Goal: Task Accomplishment & Management: Manage account settings

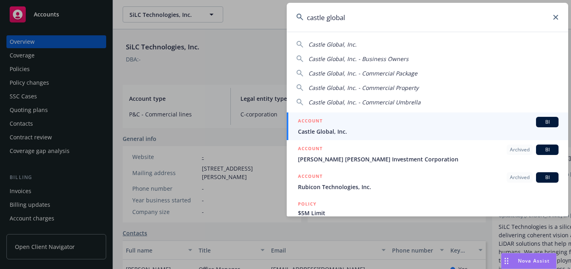
type input "castle global"
click at [358, 118] on div "ACCOUNT BI" at bounding box center [428, 122] width 260 height 10
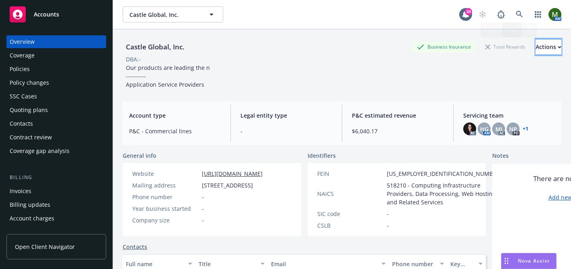
click at [535, 46] on div "Actions" at bounding box center [548, 46] width 26 height 15
click at [506, 115] on link "Generate summary of insurance" at bounding box center [495, 117] width 132 height 16
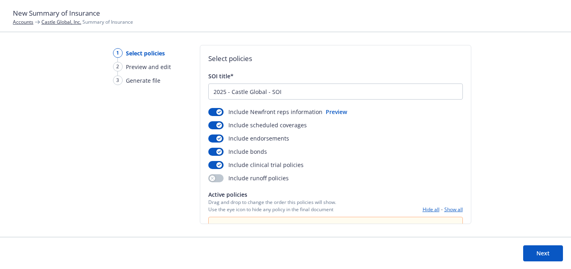
click at [70, 20] on link "Castle Global, Inc." at bounding box center [61, 21] width 40 height 7
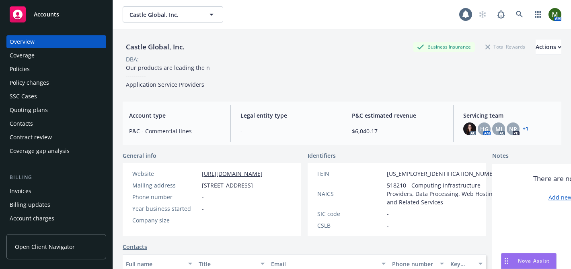
click at [41, 75] on div "Policies" at bounding box center [56, 69] width 93 height 13
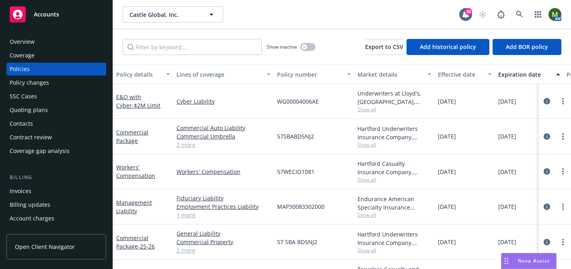
scroll to position [26, 0]
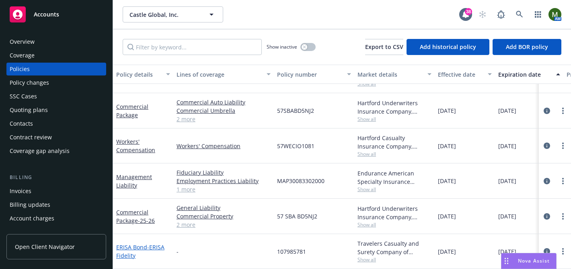
click at [143, 248] on link "ERISA Bond - ERISA Fidelity" at bounding box center [140, 252] width 48 height 16
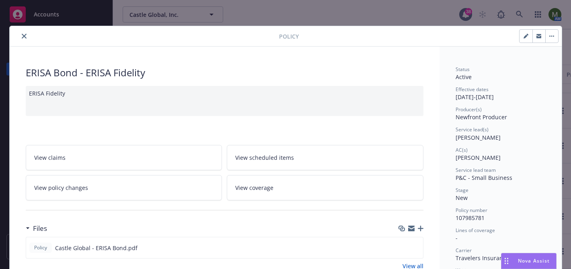
click at [524, 37] on icon "button" at bounding box center [525, 37] width 4 height 4
select select "NEW"
select select "other"
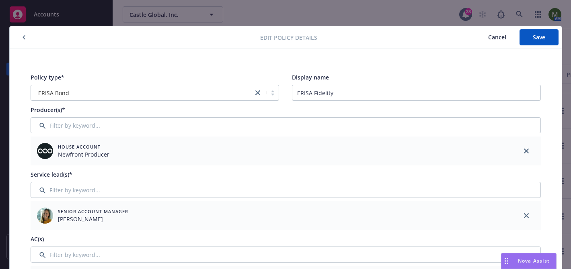
click at [25, 33] on button "button" at bounding box center [24, 38] width 10 height 10
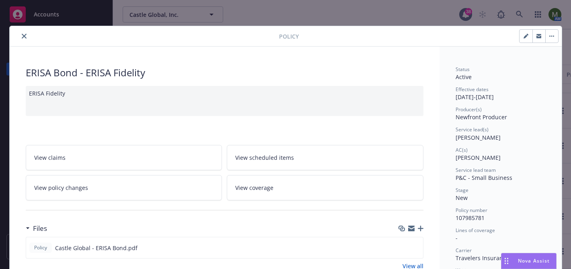
click at [23, 37] on icon "close" at bounding box center [24, 36] width 5 height 5
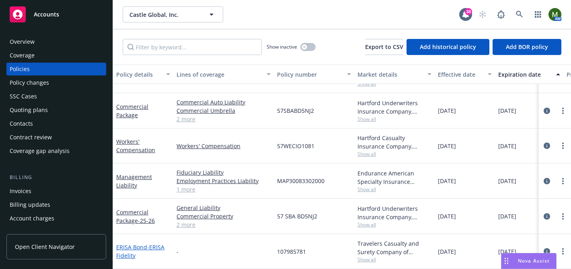
click at [160, 246] on span "- ERISA Fidelity" at bounding box center [140, 252] width 48 height 16
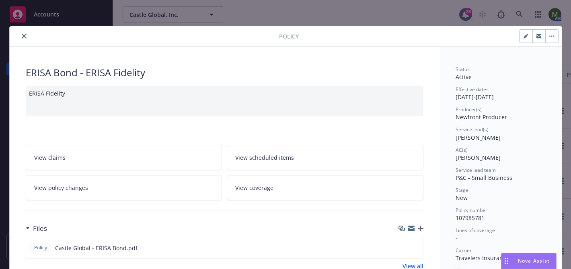
click at [516, 41] on div at bounding box center [429, 36] width 260 height 14
click at [524, 38] on icon "button" at bounding box center [525, 37] width 4 height 4
select select "NEW"
select select "other"
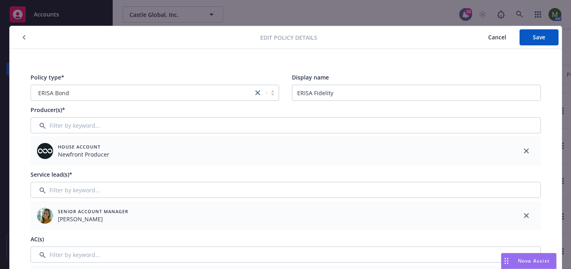
click at [25, 38] on button "button" at bounding box center [24, 38] width 10 height 10
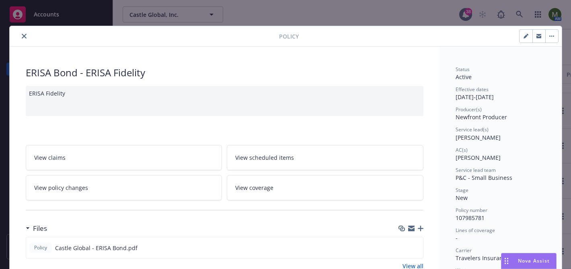
click at [258, 187] on span "View coverage" at bounding box center [254, 188] width 38 height 8
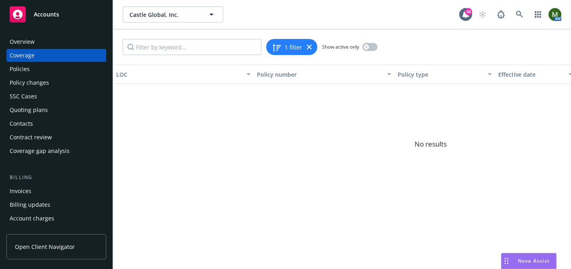
click at [84, 69] on div "Policies" at bounding box center [56, 69] width 93 height 13
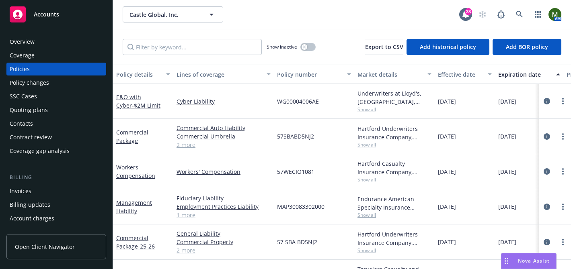
scroll to position [26, 0]
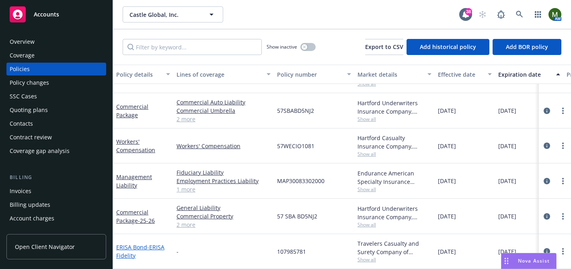
click at [156, 245] on span "- ERISA Fidelity" at bounding box center [140, 252] width 48 height 16
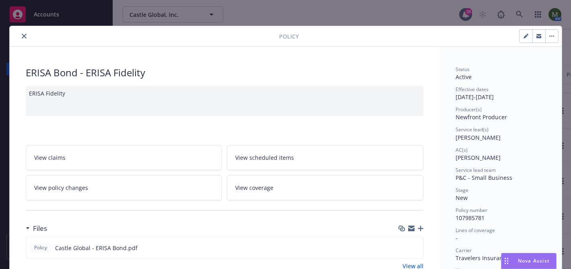
scroll to position [24, 0]
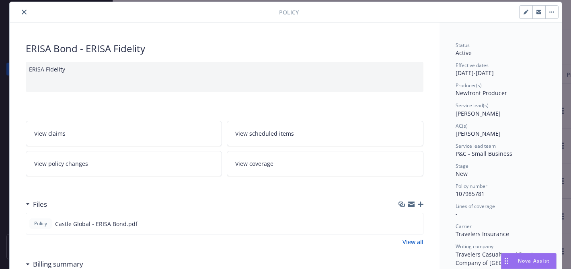
click at [167, 164] on link "View policy changes" at bounding box center [124, 163] width 197 height 25
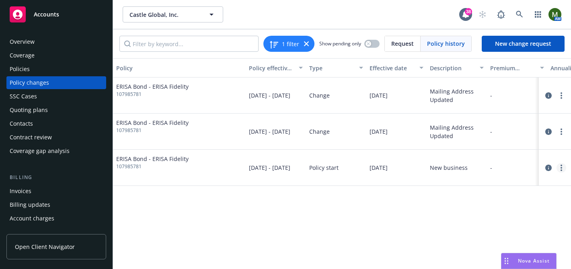
click at [559, 164] on link "more" at bounding box center [561, 168] width 10 height 10
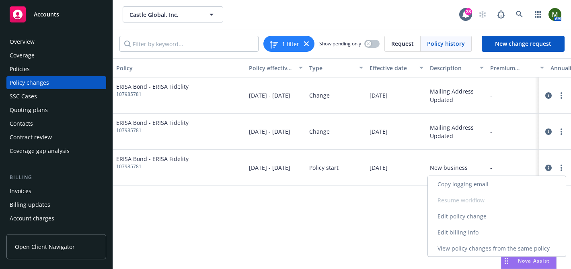
click at [461, 215] on link "Edit policy change" at bounding box center [497, 217] width 138 height 16
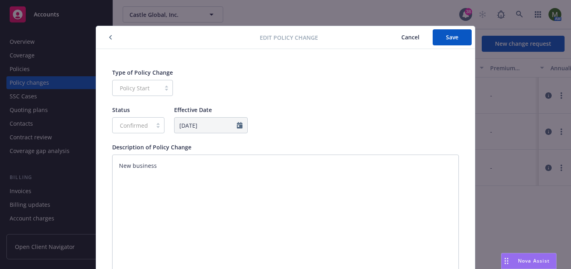
click at [115, 37] on button "button" at bounding box center [111, 38] width 10 height 10
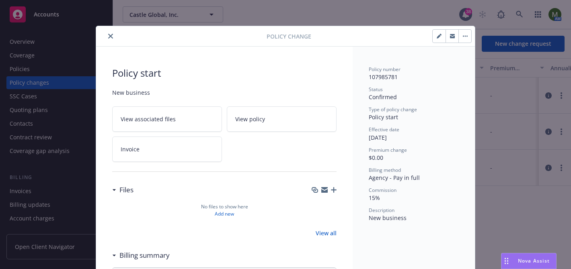
click at [436, 35] on button "button" at bounding box center [438, 36] width 13 height 13
type textarea "x"
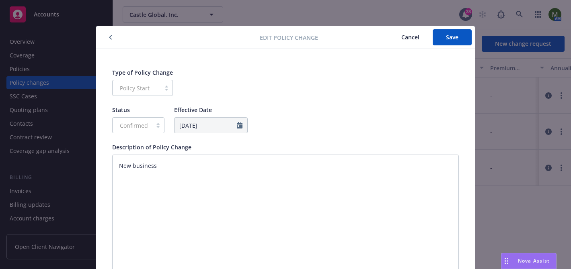
click at [112, 36] on button "button" at bounding box center [111, 38] width 10 height 10
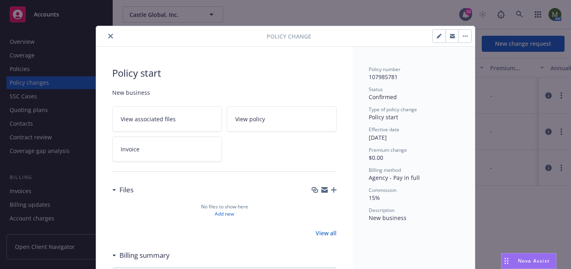
click at [465, 37] on button "button" at bounding box center [464, 36] width 13 height 13
click at [246, 110] on link "View policy" at bounding box center [282, 119] width 110 height 25
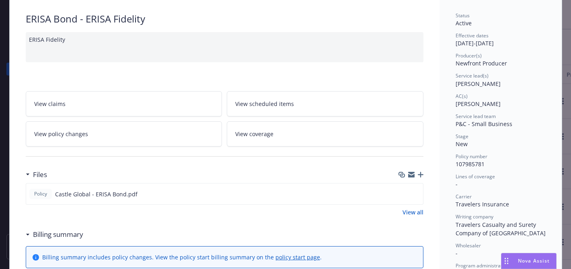
scroll to position [55, 0]
click at [260, 135] on span "View coverage" at bounding box center [254, 133] width 38 height 8
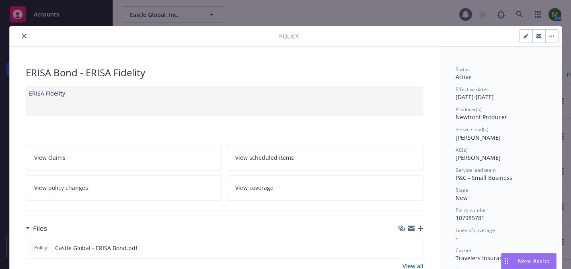
scroll to position [24, 0]
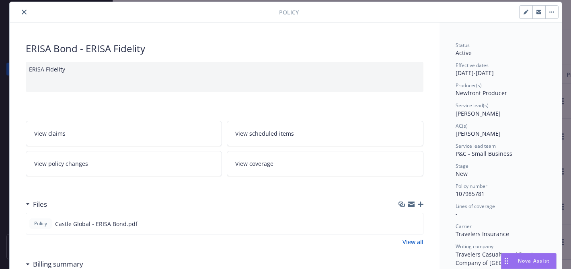
click at [298, 131] on link "View scheduled items" at bounding box center [325, 133] width 197 height 25
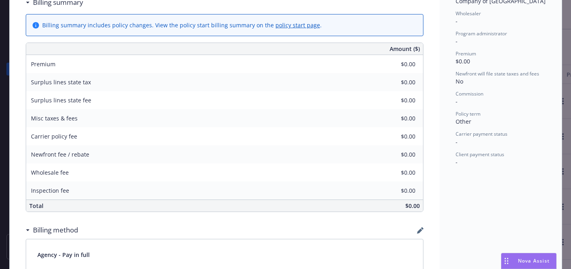
scroll to position [152, 0]
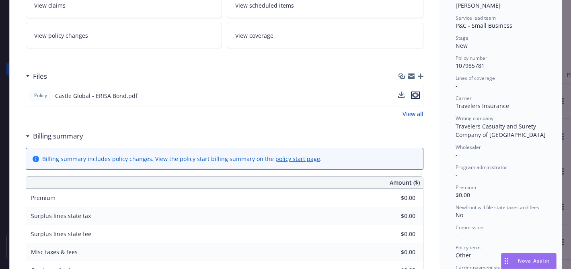
click at [414, 96] on icon "preview file" at bounding box center [415, 95] width 7 height 6
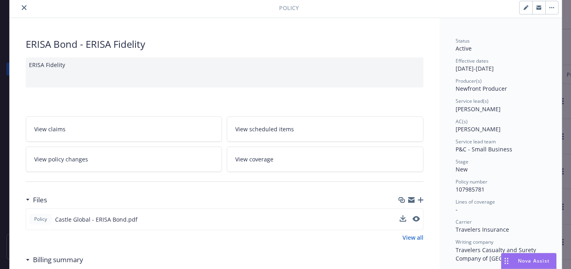
scroll to position [4, 0]
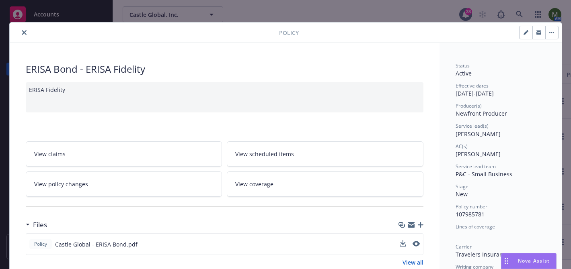
click at [142, 190] on link "View policy changes" at bounding box center [124, 184] width 197 height 25
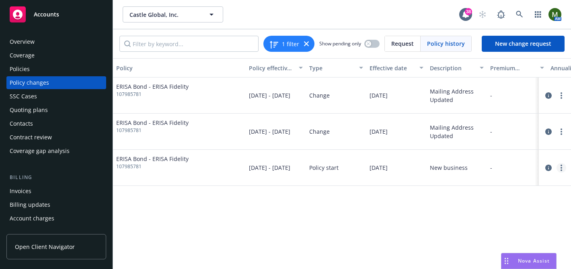
click at [563, 170] on link "more" at bounding box center [561, 168] width 10 height 10
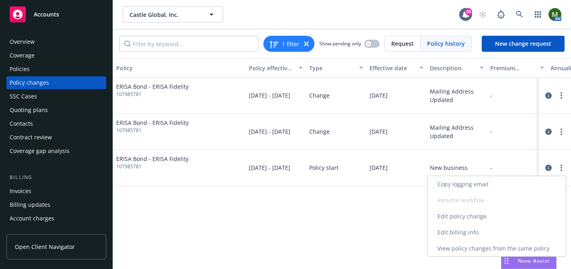
click at [494, 226] on link "Edit billing info" at bounding box center [497, 233] width 138 height 16
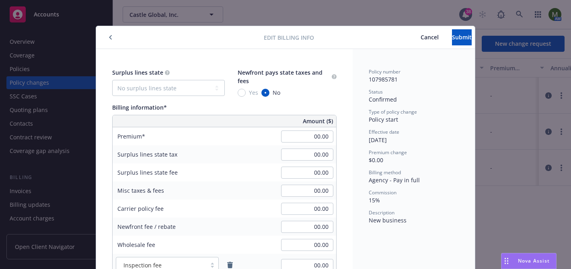
scroll to position [24, 0]
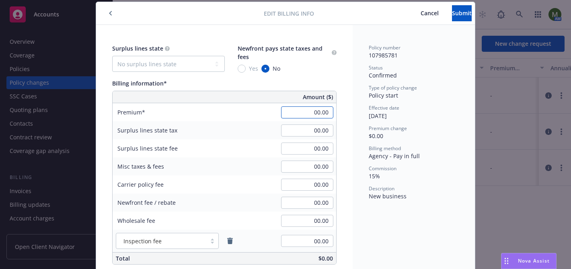
click at [308, 113] on input "00.00" at bounding box center [307, 113] width 52 height 12
type input "247.00"
type input "37.05"
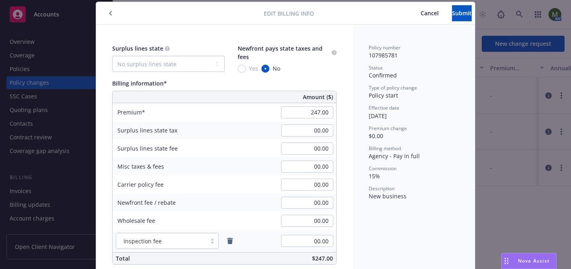
click at [359, 131] on div "Policy number 107985781 Status Confirmed Type of policy change Policy start Eff…" at bounding box center [413, 171] width 122 height 293
click at [452, 9] on button "Submit" at bounding box center [462, 13] width 20 height 16
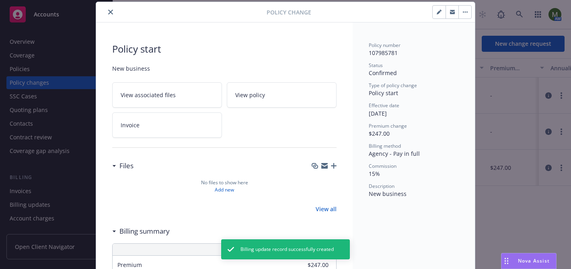
click at [112, 13] on icon "close" at bounding box center [110, 12] width 5 height 5
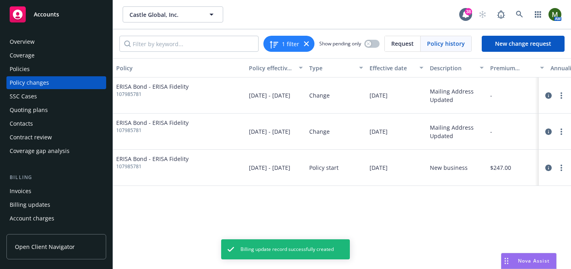
click at [37, 38] on div "Overview" at bounding box center [56, 41] width 93 height 13
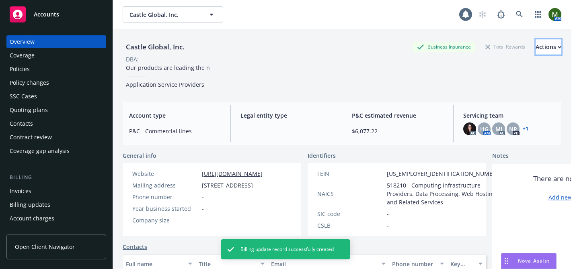
click at [535, 49] on button "Actions" at bounding box center [548, 47] width 26 height 16
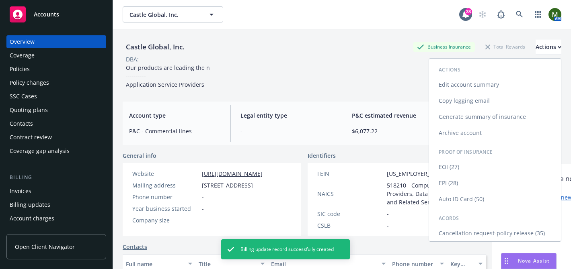
click at [506, 117] on link "Generate summary of insurance" at bounding box center [495, 117] width 132 height 16
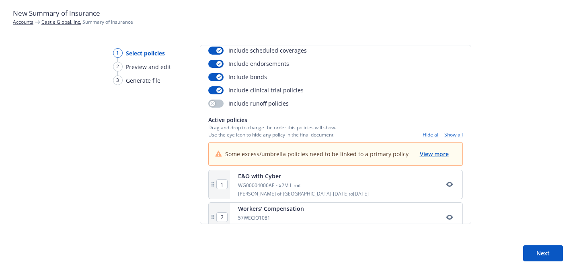
scroll to position [76, 0]
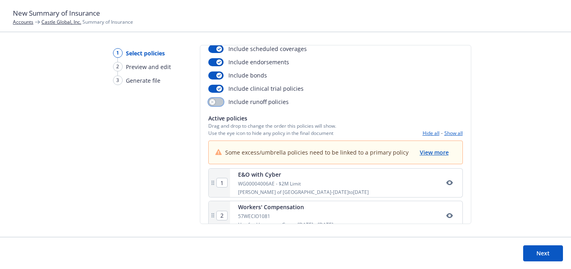
click at [218, 102] on button "button" at bounding box center [215, 102] width 15 height 8
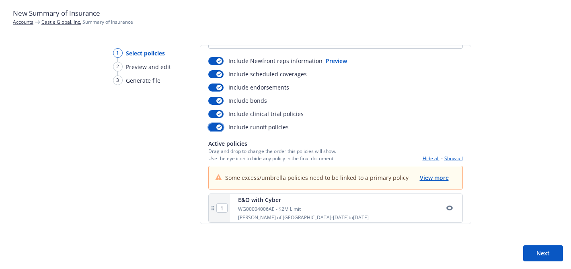
scroll to position [0, 0]
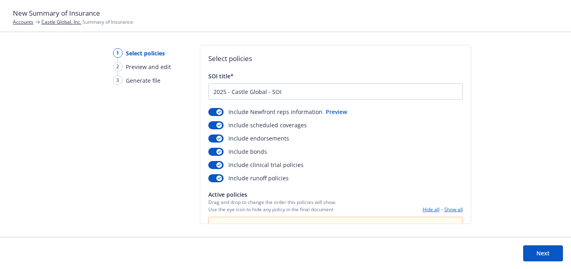
click at [334, 111] on button "Preview" at bounding box center [336, 112] width 21 height 8
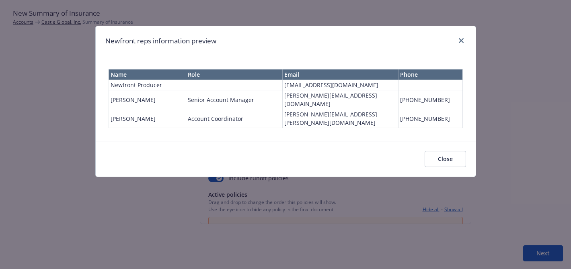
click at [436, 151] on button "Close" at bounding box center [444, 159] width 41 height 16
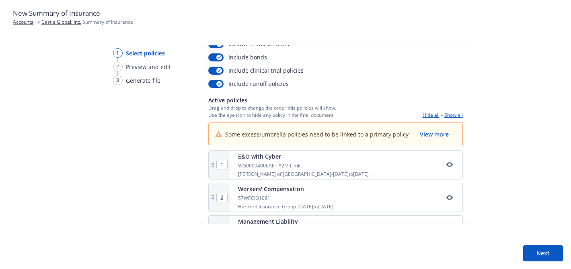
scroll to position [156, 0]
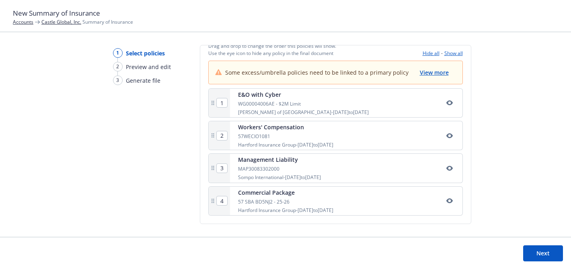
click at [538, 251] on button "Next" at bounding box center [543, 254] width 40 height 16
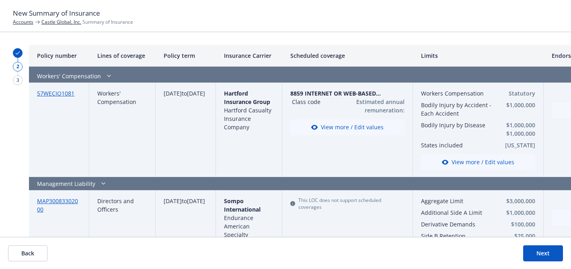
scroll to position [0, 0]
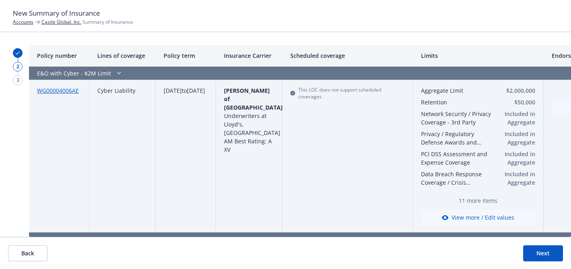
click at [34, 255] on button "Back" at bounding box center [27, 254] width 39 height 16
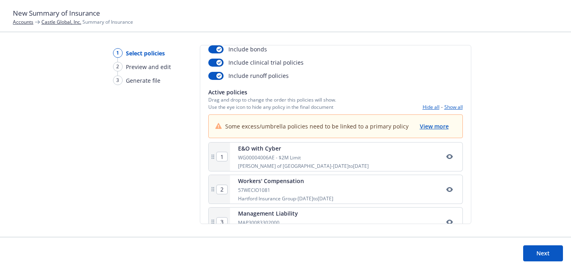
scroll to position [156, 0]
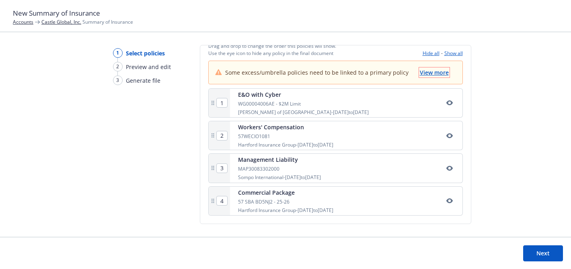
click at [442, 74] on span "View more" at bounding box center [434, 73] width 29 height 8
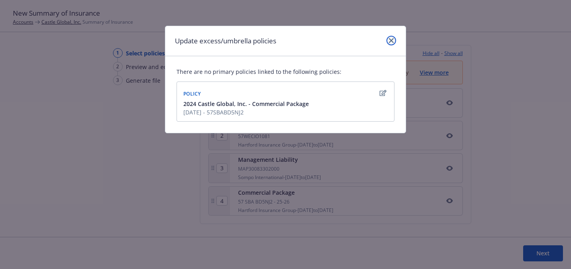
click at [387, 39] on link "close" at bounding box center [391, 41] width 10 height 10
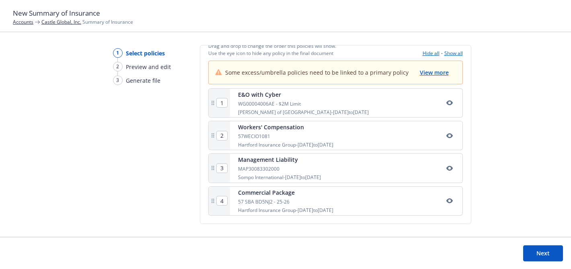
click at [454, 48] on div "Active policies Drag and drop to change the order this policies will show. Use …" at bounding box center [335, 45] width 254 height 22
click at [455, 53] on button "Show all" at bounding box center [453, 53] width 18 height 7
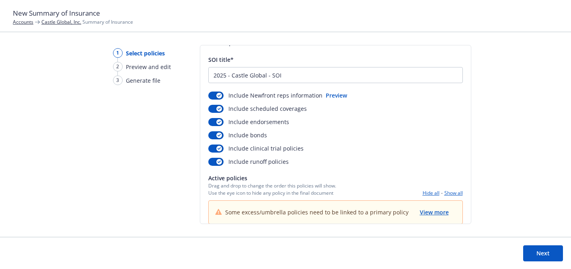
scroll to position [0, 0]
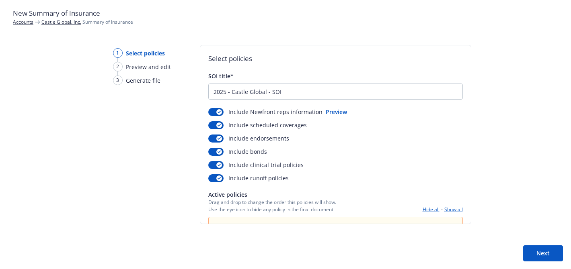
click at [51, 23] on link "Castle Global, Inc." at bounding box center [61, 21] width 40 height 7
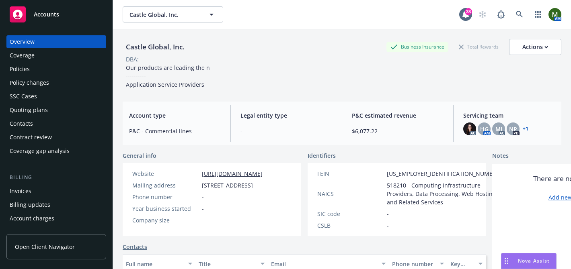
click at [36, 71] on div "Policies" at bounding box center [56, 69] width 93 height 13
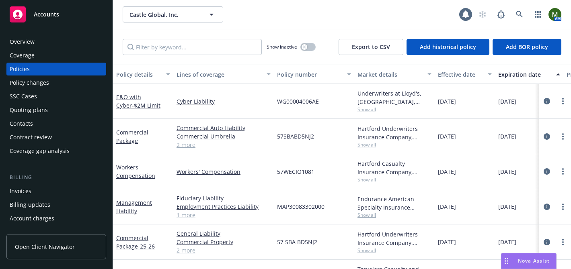
click at [47, 40] on div "Overview" at bounding box center [56, 41] width 93 height 13
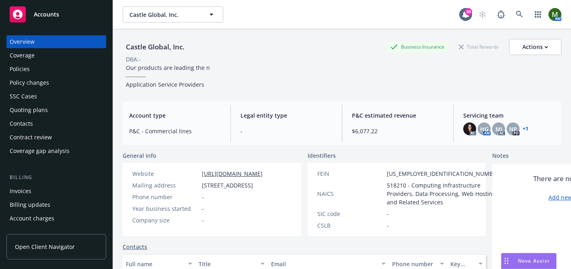
click at [523, 131] on link "+ 1" at bounding box center [525, 129] width 6 height 5
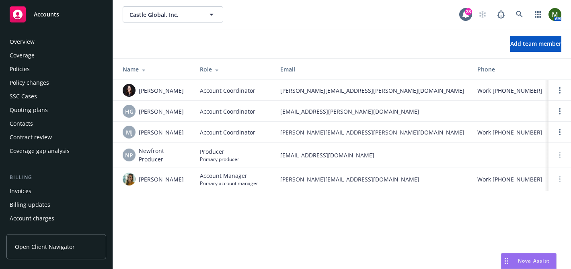
click at [43, 66] on div "Policies" at bounding box center [56, 69] width 93 height 13
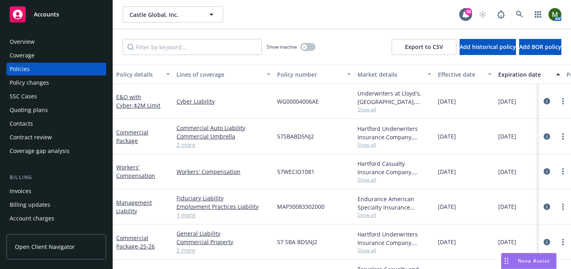
scroll to position [26, 0]
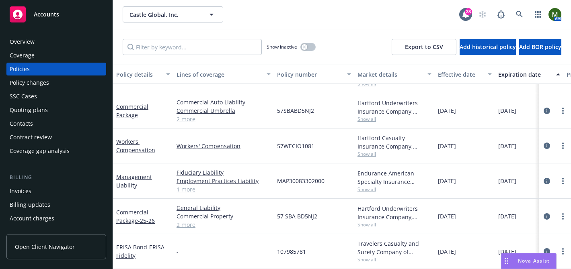
click at [211, 253] on div "-" at bounding box center [223, 251] width 100 height 35
click at [158, 248] on span "- ERISA Fidelity" at bounding box center [140, 252] width 48 height 16
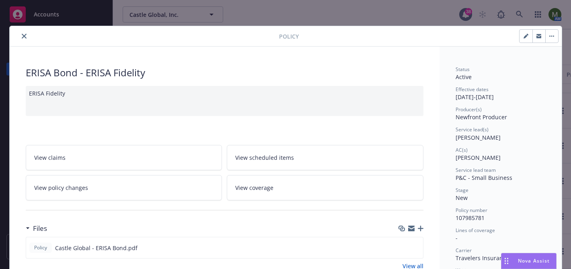
click at [22, 35] on icon "close" at bounding box center [24, 36] width 5 height 5
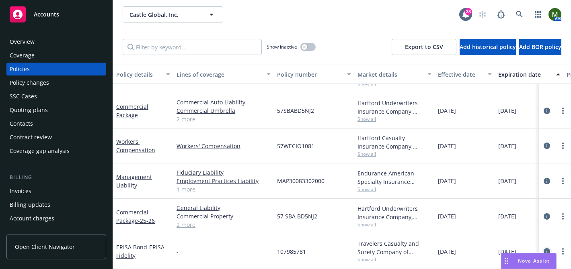
click at [546, 251] on icon "circleInformation" at bounding box center [546, 251] width 6 height 6
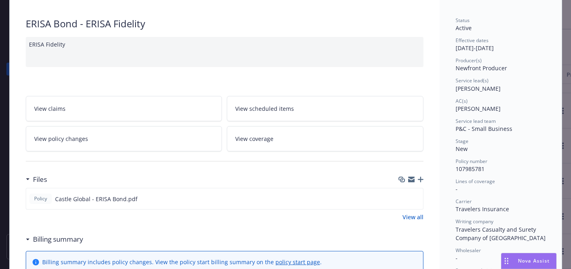
scroll to position [54, 0]
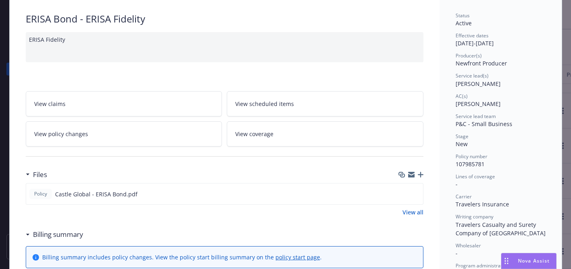
click at [462, 183] on div "Lines of coverage -" at bounding box center [500, 180] width 90 height 15
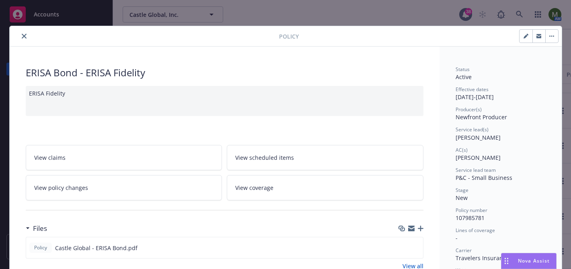
click at [521, 34] on button "button" at bounding box center [525, 36] width 13 height 13
select select "NEW"
select select "other"
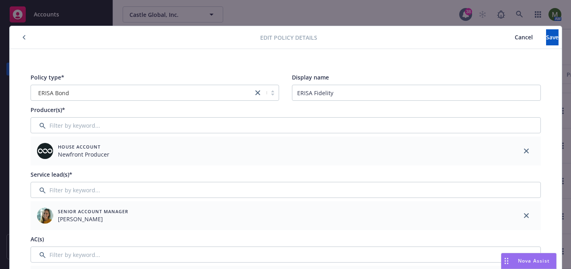
click at [514, 37] on span "Cancel" at bounding box center [523, 37] width 18 height 8
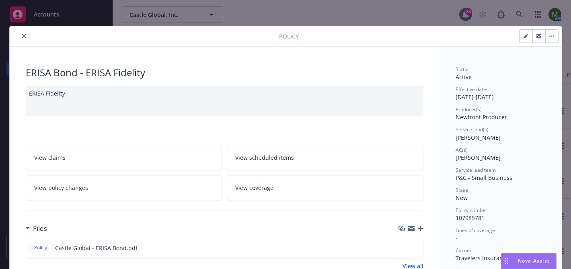
click at [25, 37] on icon "close" at bounding box center [24, 36] width 5 height 5
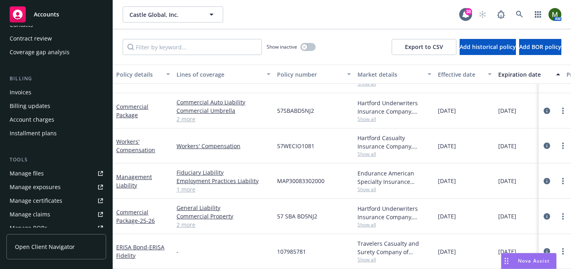
scroll to position [108, 0]
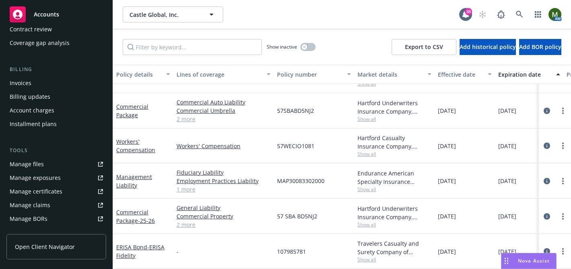
click at [42, 164] on div "Manage files" at bounding box center [27, 164] width 34 height 13
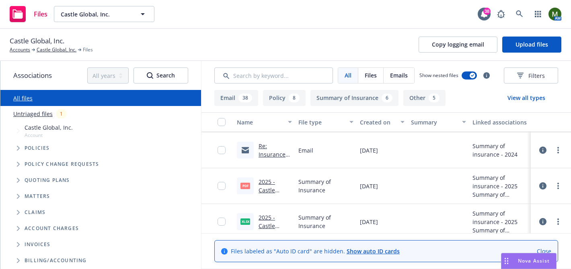
scroll to position [37, 0]
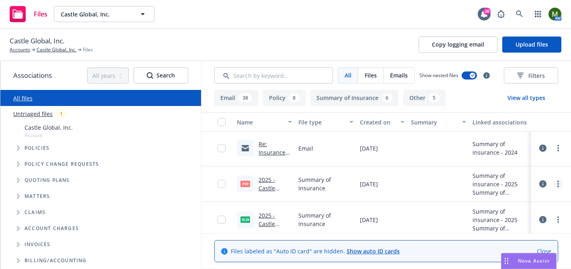
click at [561, 183] on link "more" at bounding box center [558, 184] width 10 height 10
click at [509, 217] on link "Download" at bounding box center [522, 217] width 80 height 16
click at [558, 217] on circle "more" at bounding box center [558, 218] width 2 height 2
click at [510, 169] on link "Download" at bounding box center [522, 171] width 80 height 16
